Goal: Find specific page/section: Find specific page/section

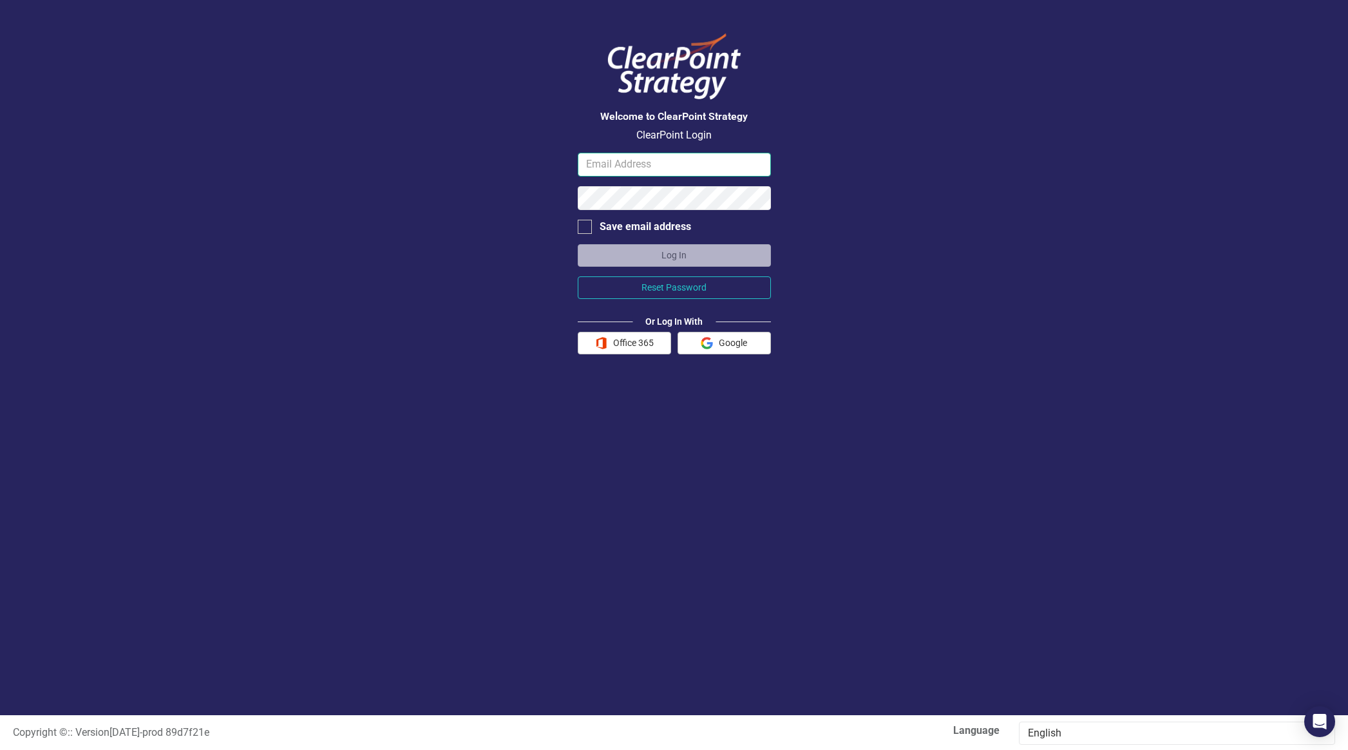
click at [642, 168] on input "email" at bounding box center [674, 165] width 193 height 24
type input "[EMAIL_ADDRESS][DOMAIN_NAME]"
click at [578, 244] on button "Log In" at bounding box center [674, 255] width 193 height 23
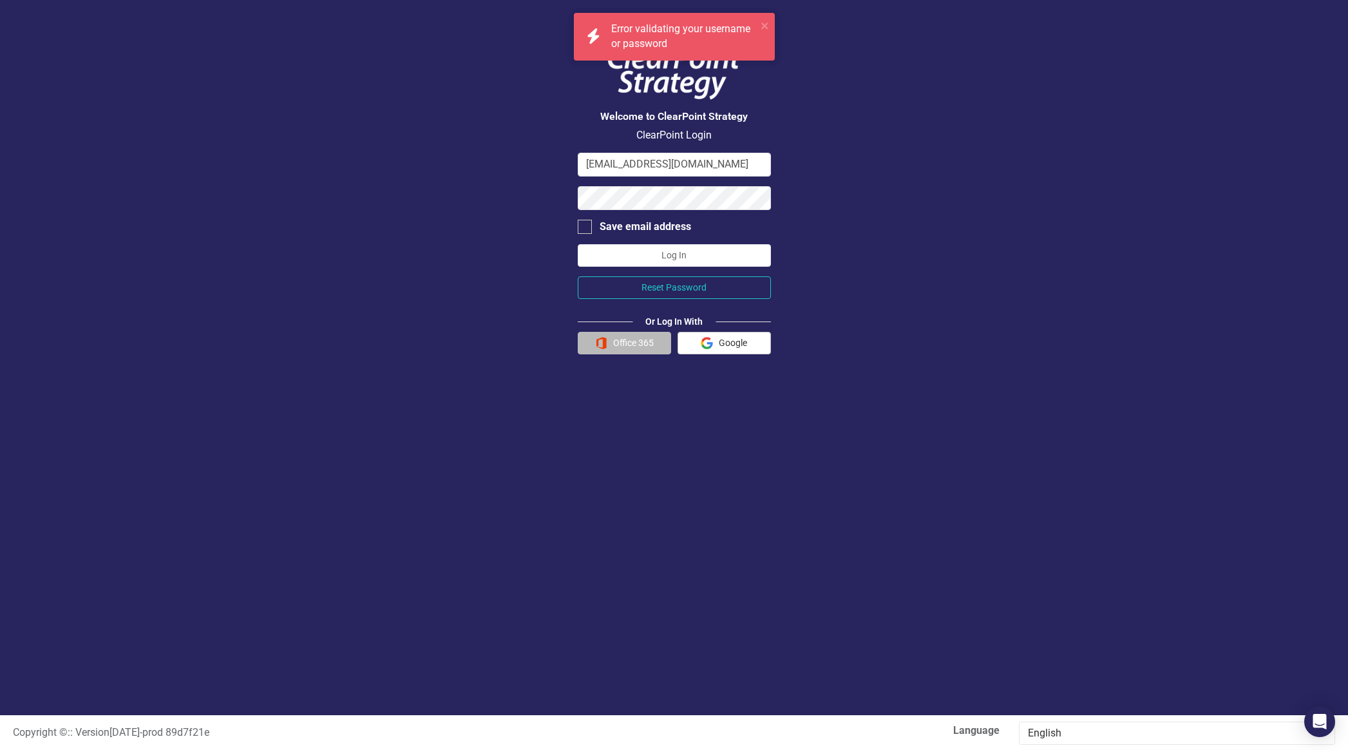
click at [624, 346] on button "Office 365" at bounding box center [624, 343] width 93 height 23
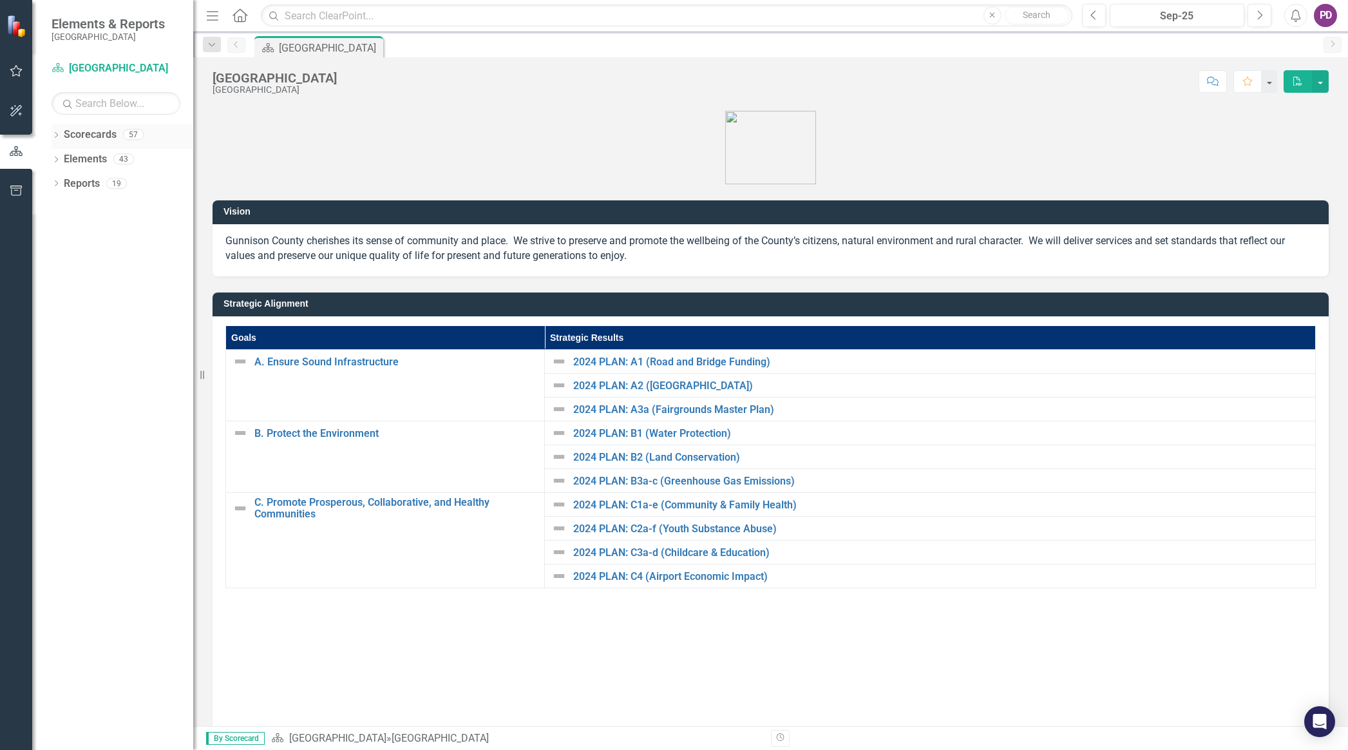
click at [102, 128] on link "Scorecards" at bounding box center [90, 135] width 53 height 15
click at [105, 135] on link "Scorecards" at bounding box center [90, 135] width 53 height 15
click at [95, 155] on link "Elements" at bounding box center [85, 159] width 43 height 15
click at [92, 175] on div "Reports" at bounding box center [82, 183] width 36 height 21
click at [144, 68] on link "Scorecard [GEOGRAPHIC_DATA]" at bounding box center [116, 68] width 129 height 15
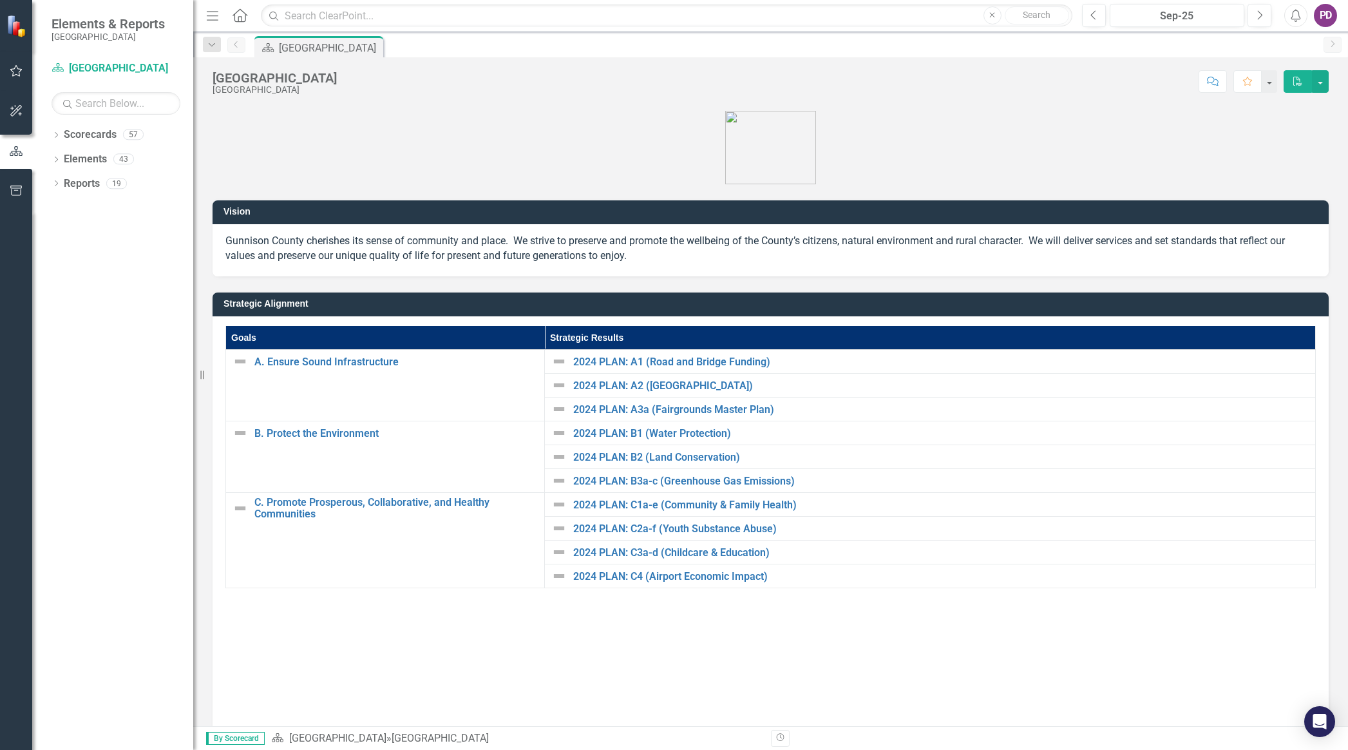
click at [1305, 81] on button "PDF" at bounding box center [1298, 81] width 28 height 23
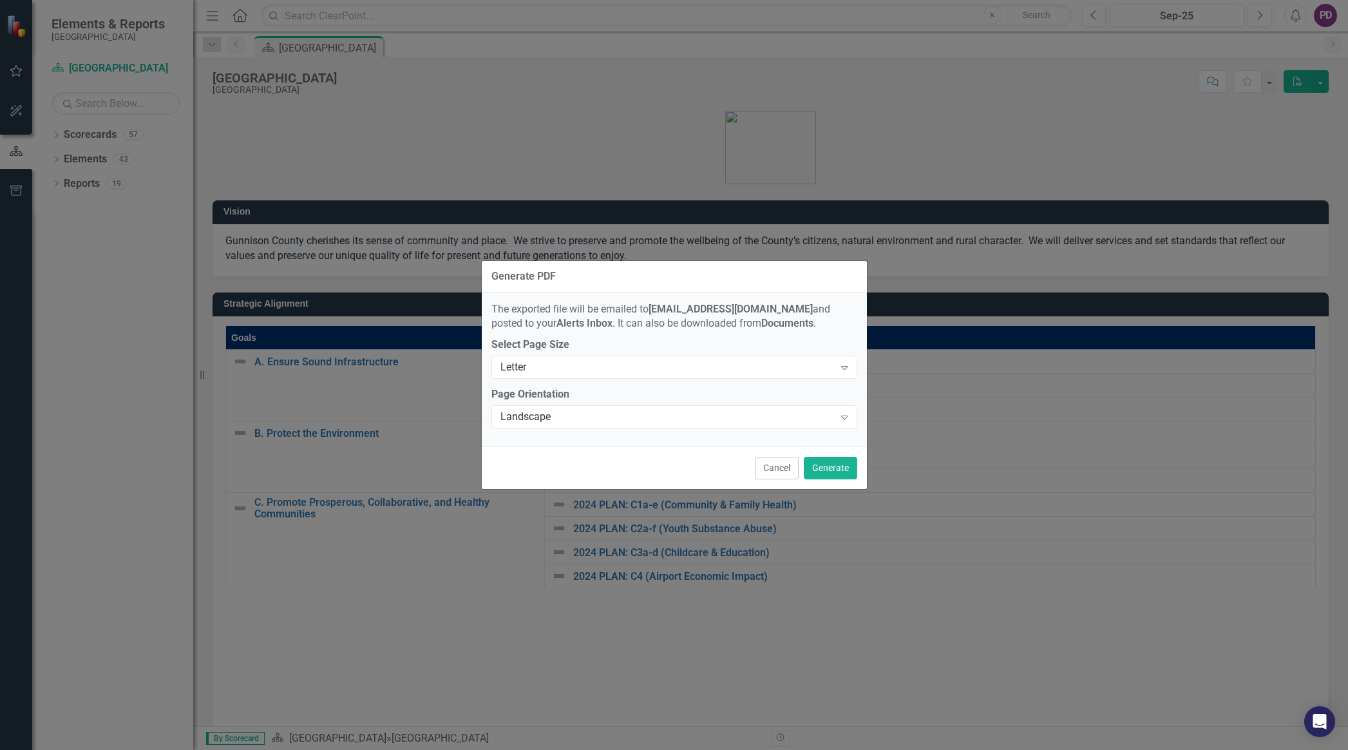
drag, startPoint x: 787, startPoint y: 461, endPoint x: 797, endPoint y: 459, distance: 10.5
click at [787, 461] on button "Cancel" at bounding box center [777, 468] width 44 height 23
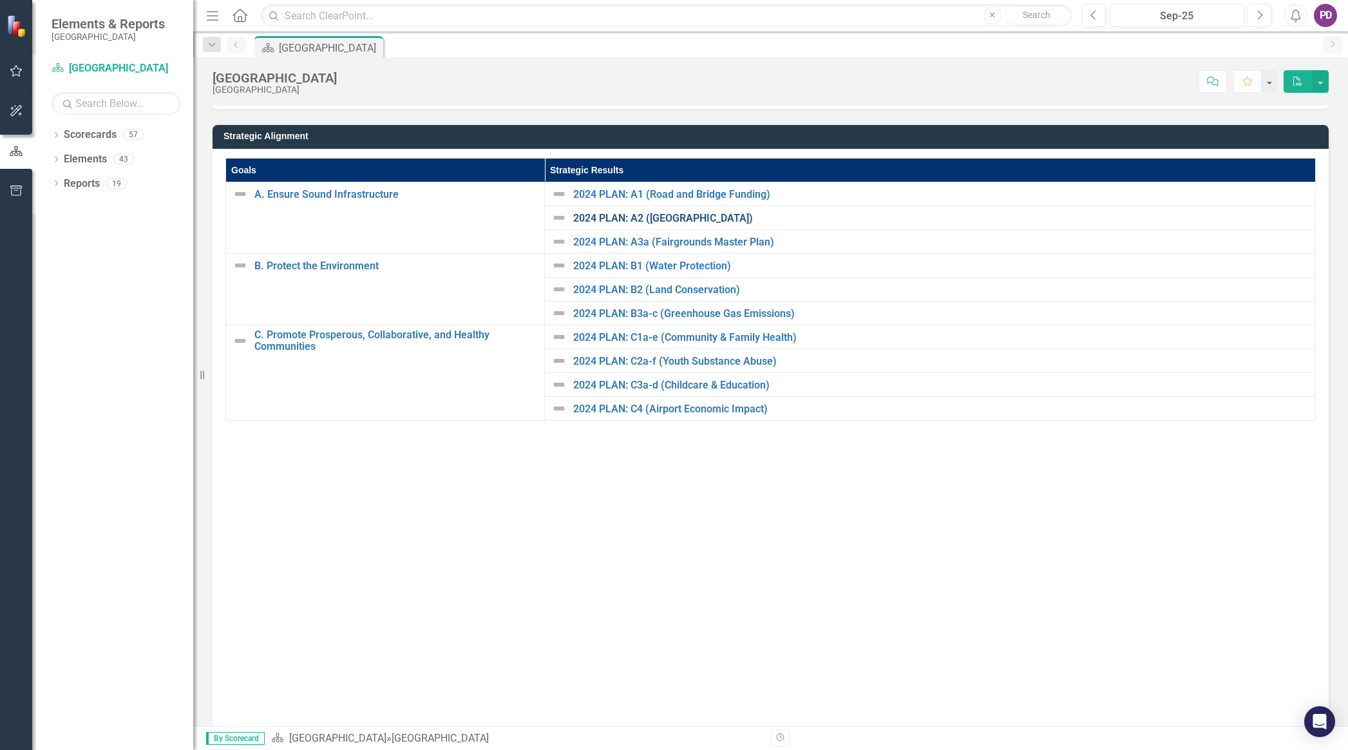
scroll to position [227, 0]
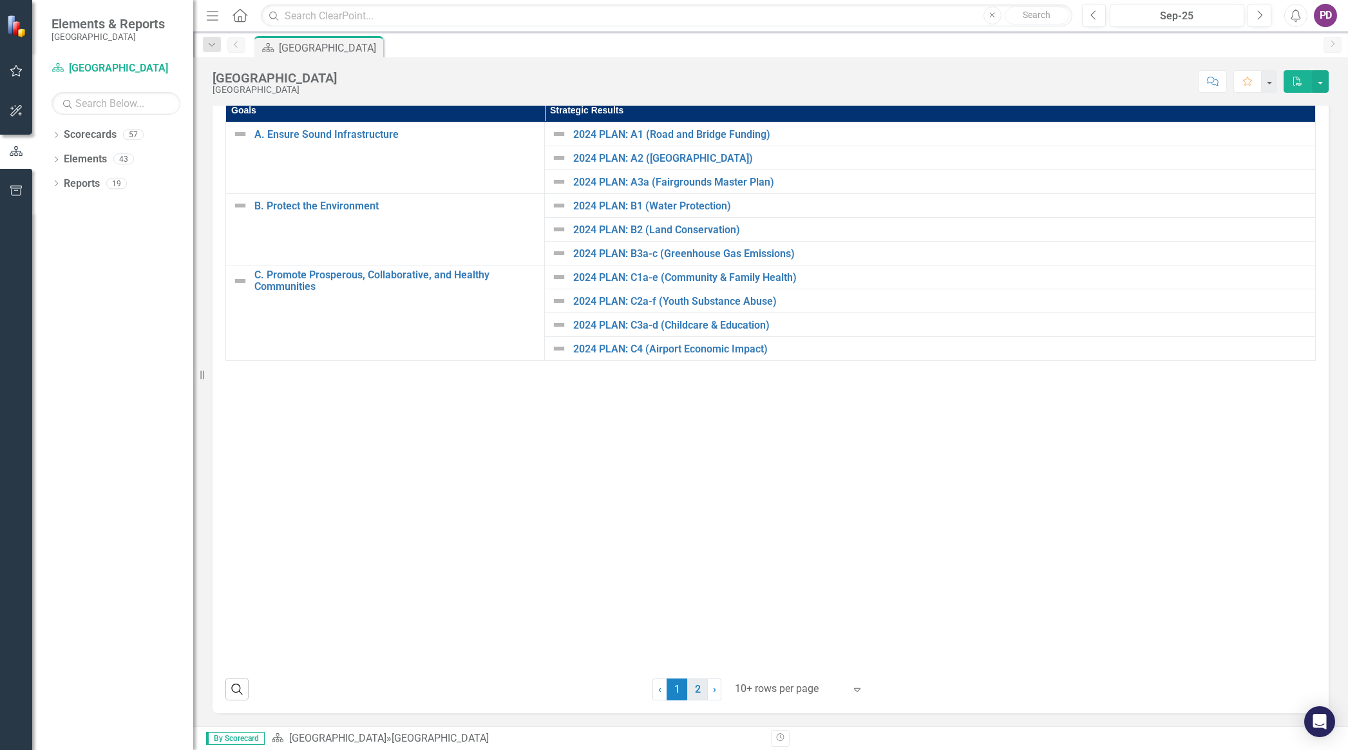
click at [695, 687] on link "2" at bounding box center [697, 689] width 21 height 22
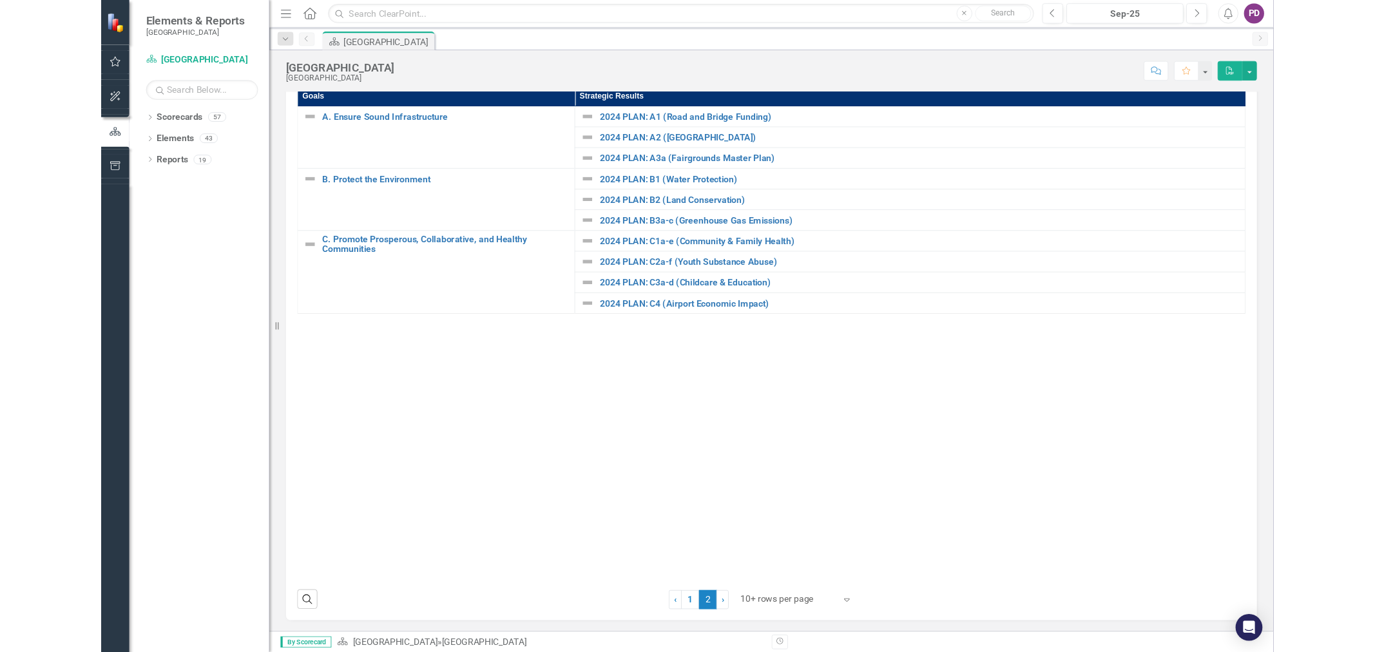
scroll to position [0, 0]
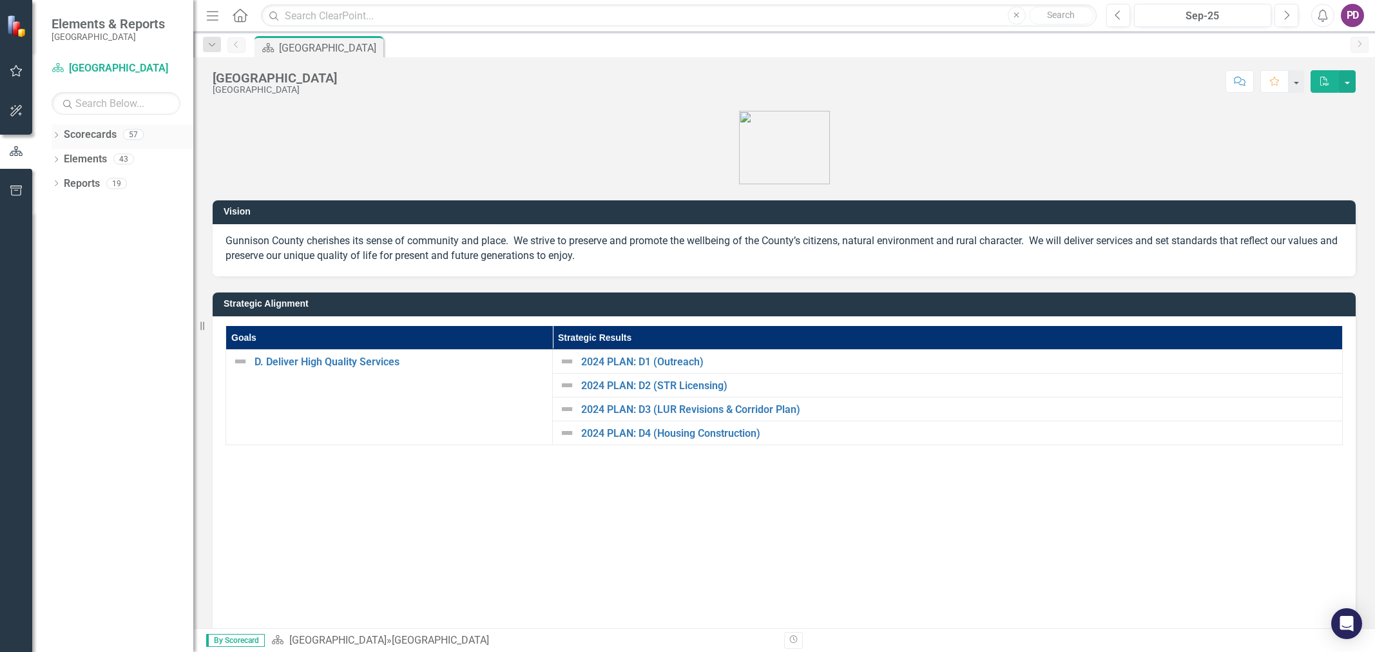
click at [58, 135] on icon "Dropdown" at bounding box center [56, 136] width 9 height 7
click at [88, 157] on link "[GEOGRAPHIC_DATA]" at bounding box center [132, 159] width 122 height 15
click at [66, 159] on icon "Dropdown" at bounding box center [63, 159] width 10 height 8
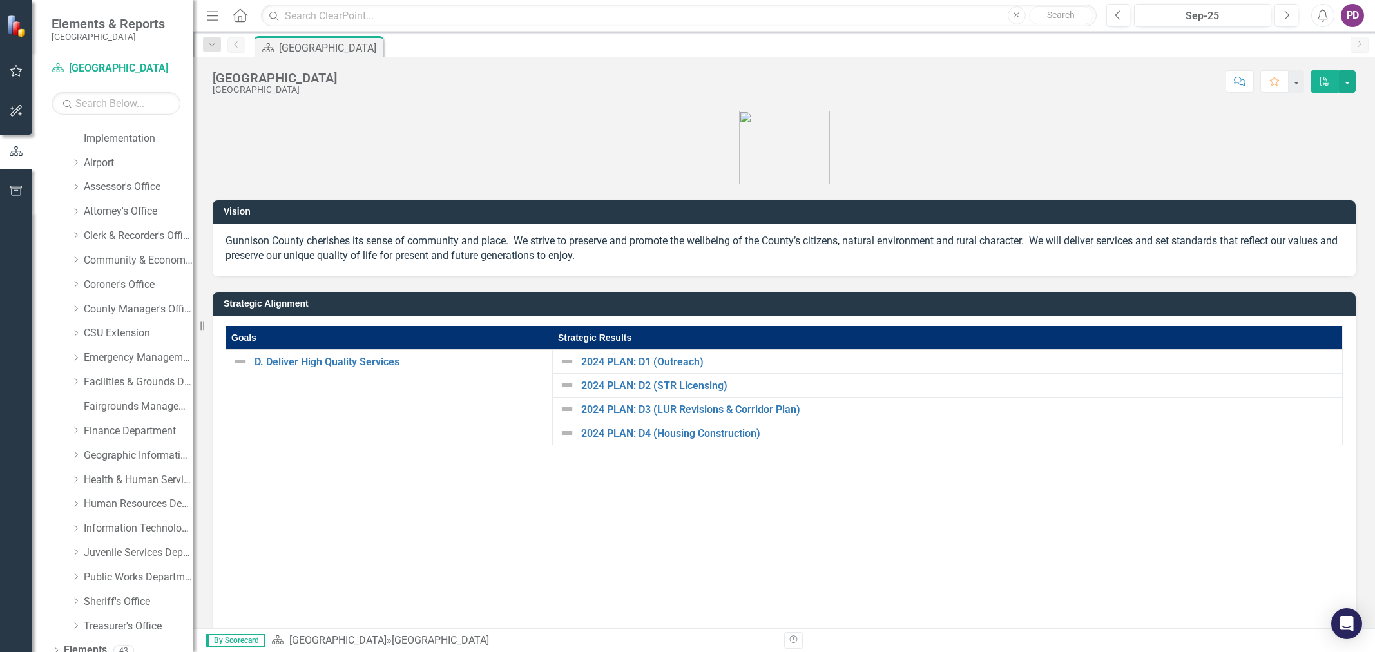
scroll to position [49, 0]
click at [73, 304] on icon "Dropdown" at bounding box center [76, 305] width 10 height 8
click at [133, 358] on link "[PERSON_NAME]" at bounding box center [145, 354] width 97 height 15
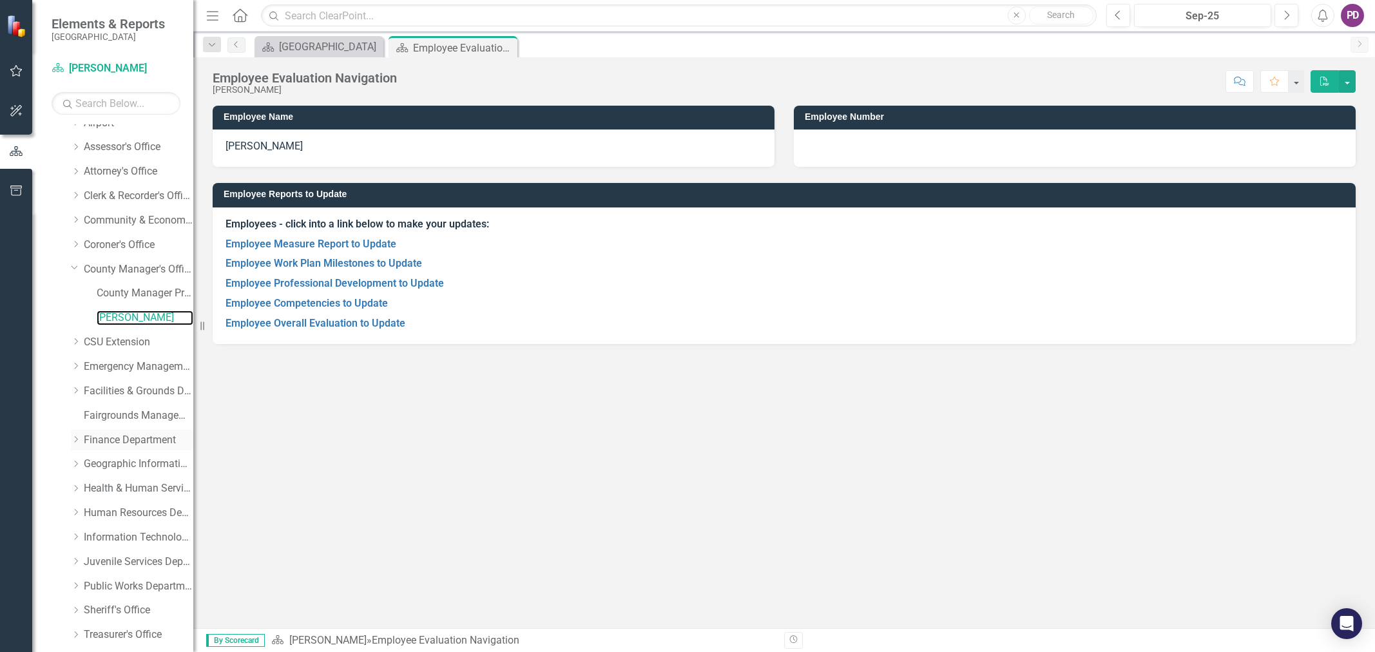
scroll to position [131, 0]
click at [91, 637] on link "Reports" at bounding box center [82, 638] width 36 height 15
click at [113, 617] on div "Elements 24" at bounding box center [128, 615] width 129 height 24
